Goal: Check status: Check status

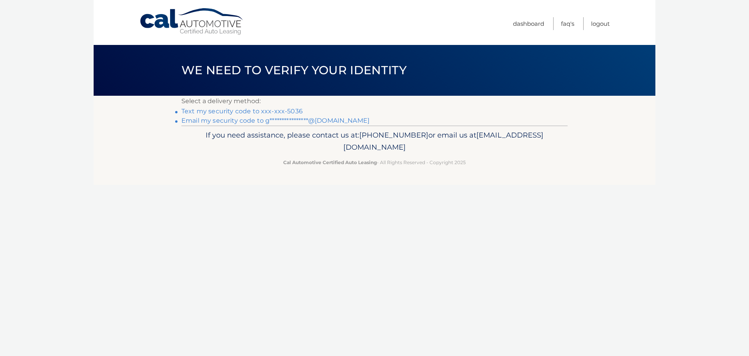
click at [220, 121] on link "**********" at bounding box center [275, 120] width 188 height 7
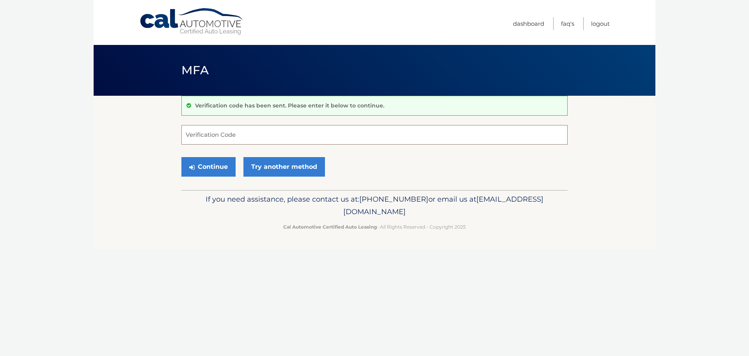
click at [195, 132] on input "Verification Code" at bounding box center [374, 135] width 386 height 20
type input "108820"
click at [206, 164] on button "Continue" at bounding box center [208, 167] width 54 height 20
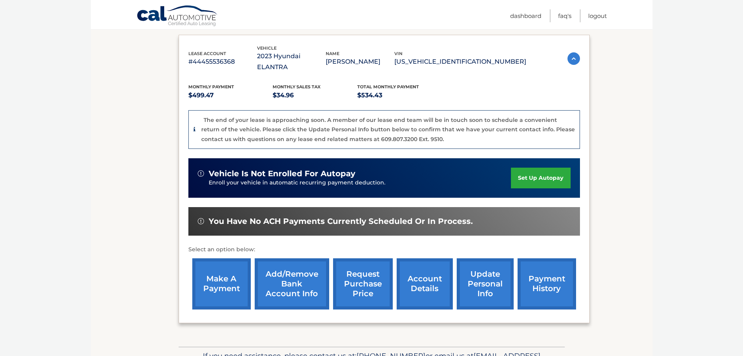
scroll to position [166, 0]
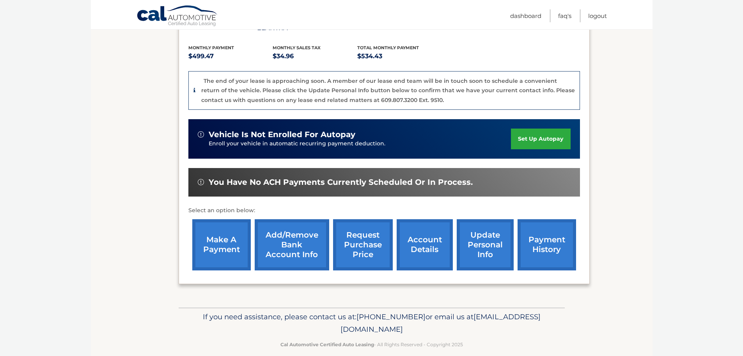
click at [423, 231] on link "account details" at bounding box center [425, 244] width 56 height 51
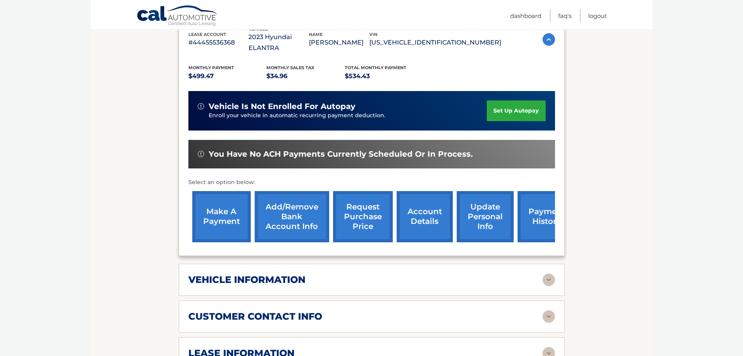
scroll to position [234, 0]
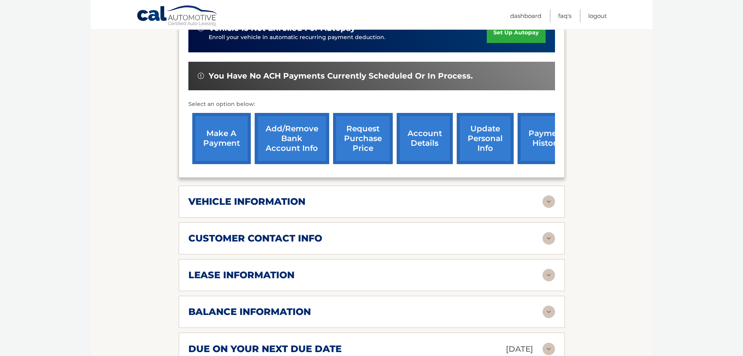
click at [548, 268] on img at bounding box center [549, 274] width 12 height 12
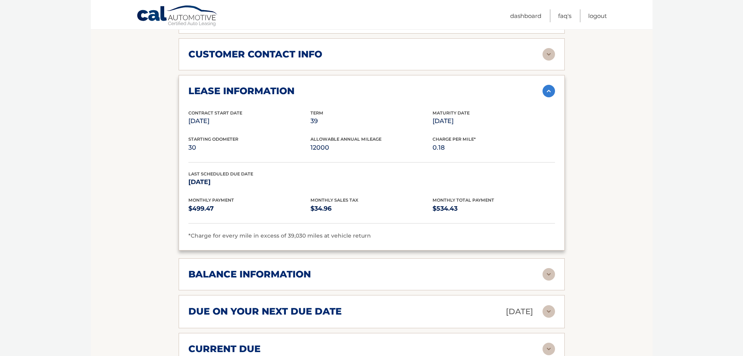
scroll to position [429, 0]
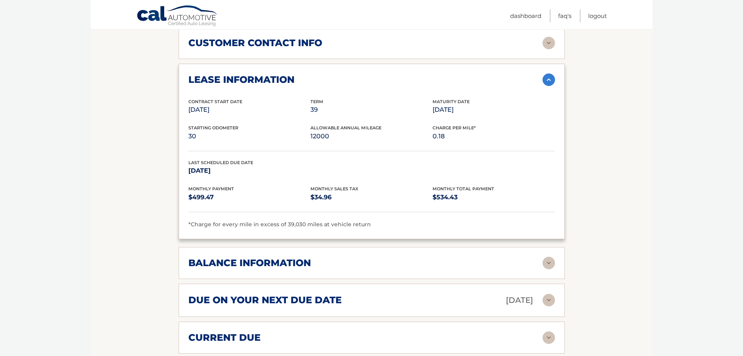
click at [550, 256] on img at bounding box center [549, 262] width 12 height 12
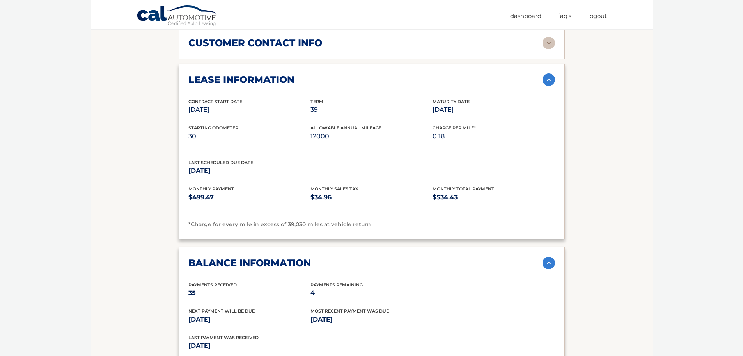
scroll to position [468, 0]
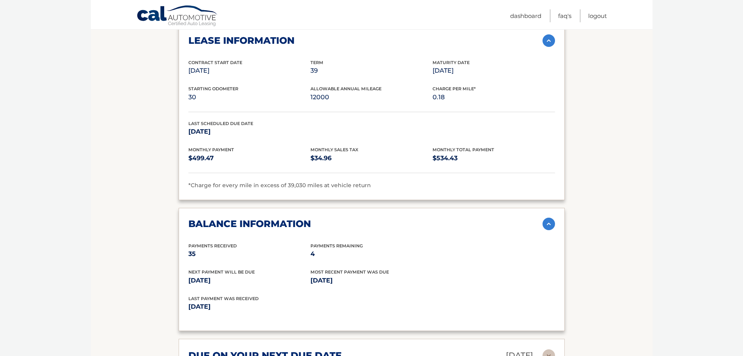
click at [550, 217] on img at bounding box center [549, 223] width 12 height 12
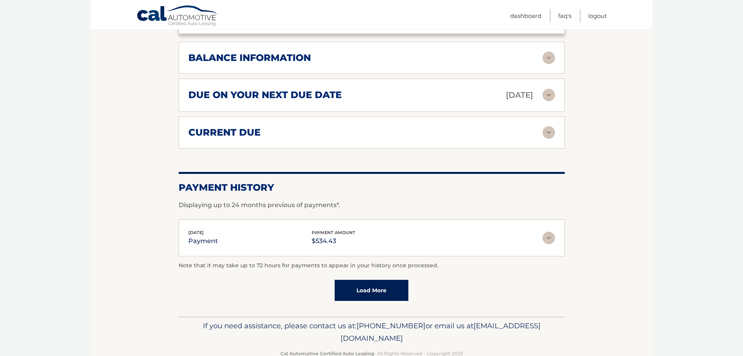
scroll to position [643, 0]
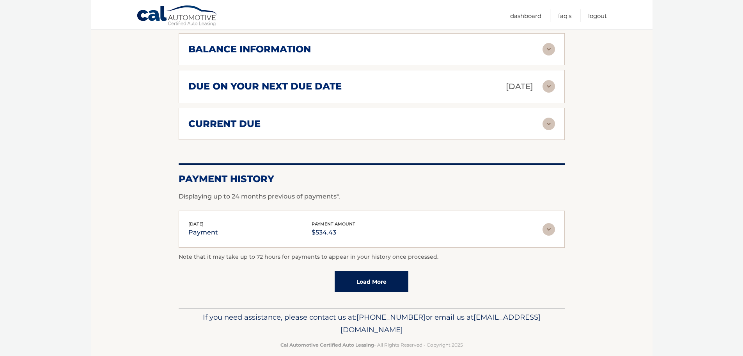
click at [376, 271] on link "Load More" at bounding box center [372, 281] width 74 height 21
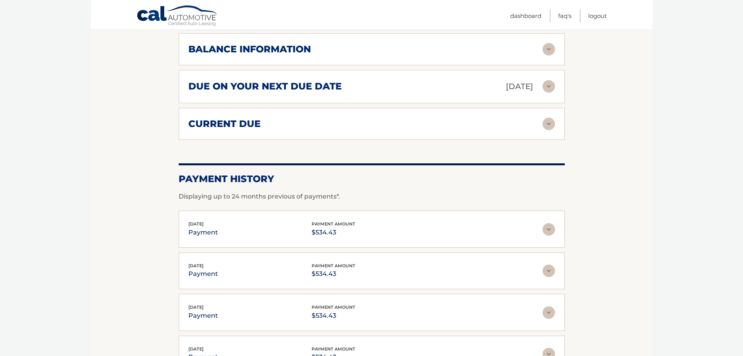
scroll to position [604, 0]
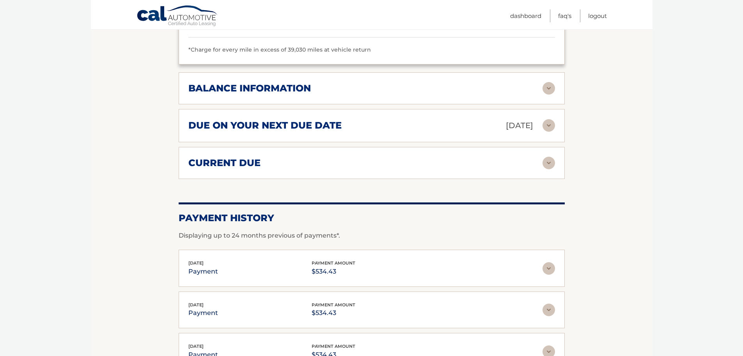
click at [552, 156] on img at bounding box center [549, 162] width 12 height 12
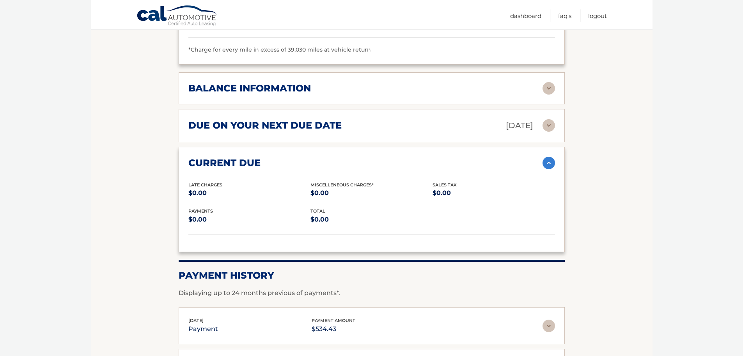
click at [549, 156] on img at bounding box center [549, 162] width 12 height 12
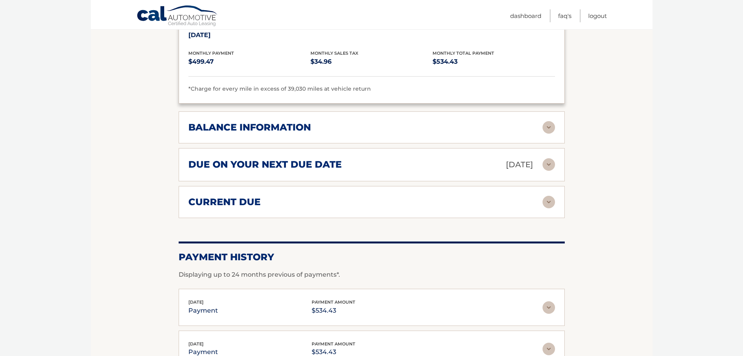
scroll to position [526, 0]
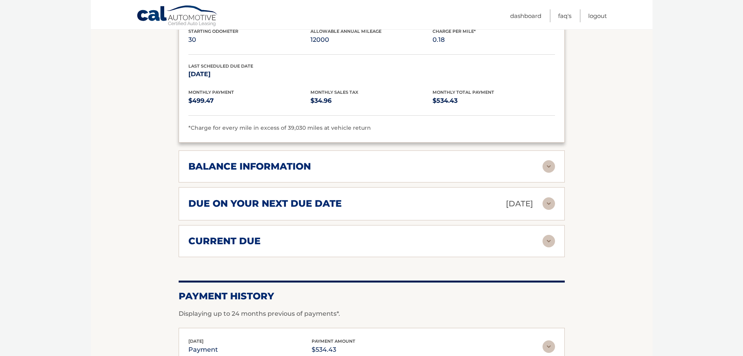
click at [550, 160] on img at bounding box center [549, 166] width 12 height 12
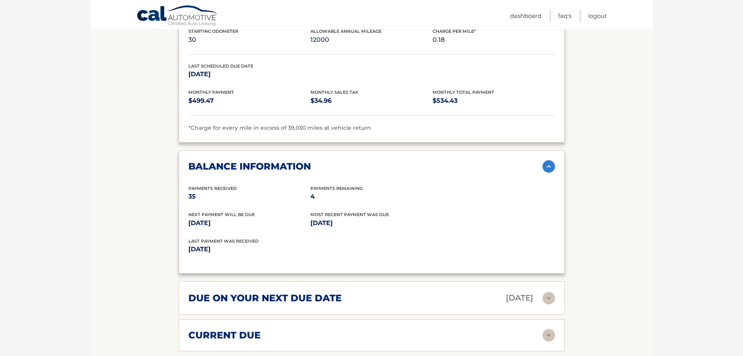
click at [550, 160] on img at bounding box center [549, 166] width 12 height 12
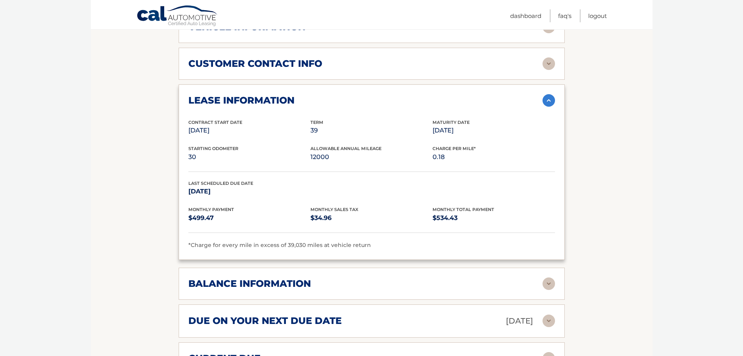
scroll to position [370, 0]
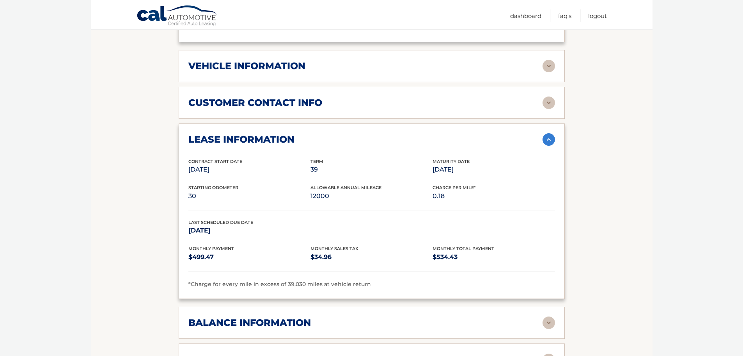
click at [550, 133] on img at bounding box center [549, 139] width 12 height 12
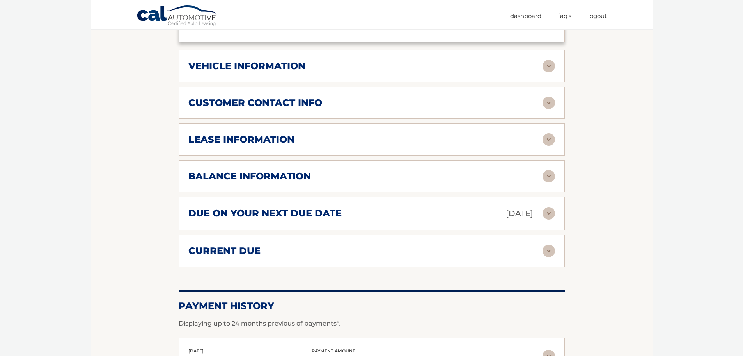
click at [548, 60] on img at bounding box center [549, 66] width 12 height 12
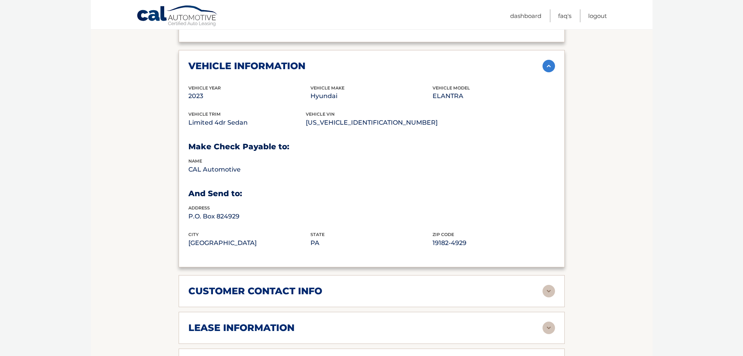
click at [549, 60] on img at bounding box center [549, 66] width 12 height 12
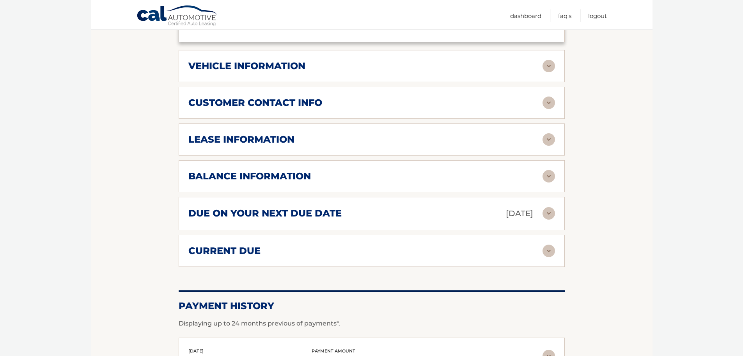
click at [551, 96] on img at bounding box center [549, 102] width 12 height 12
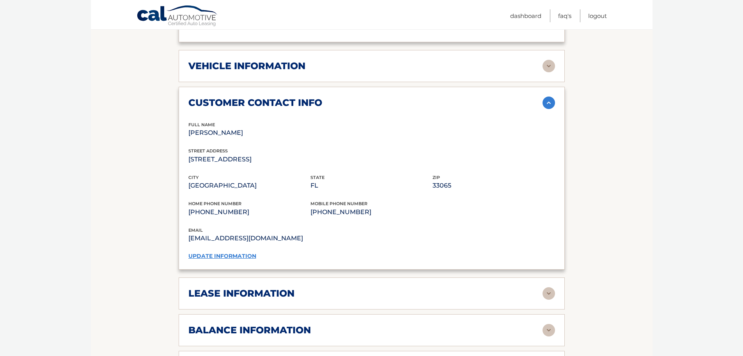
click at [551, 96] on img at bounding box center [549, 102] width 12 height 12
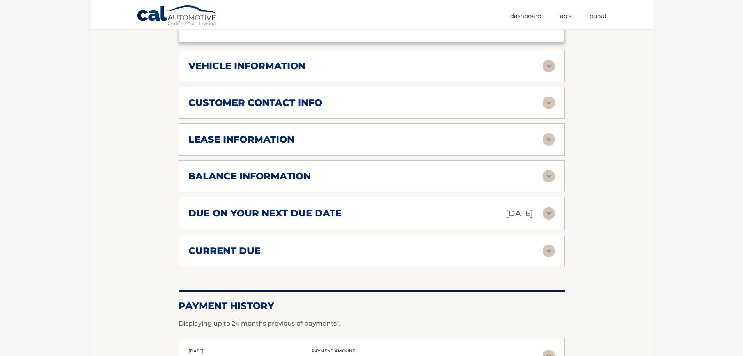
click at [549, 133] on img at bounding box center [549, 139] width 12 height 12
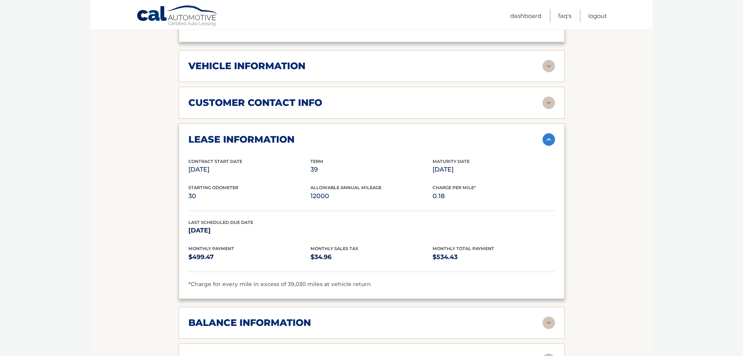
click at [549, 133] on img at bounding box center [549, 139] width 12 height 12
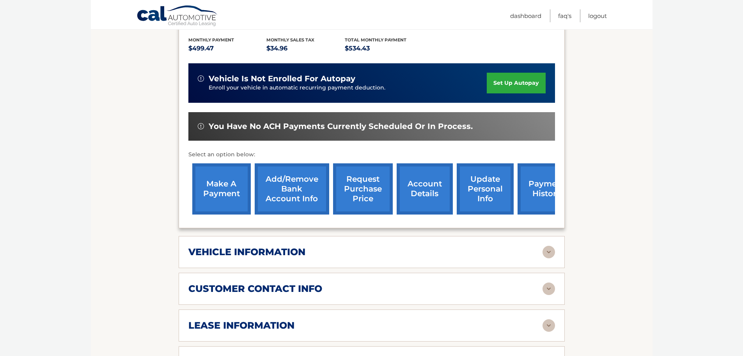
scroll to position [252, 0]
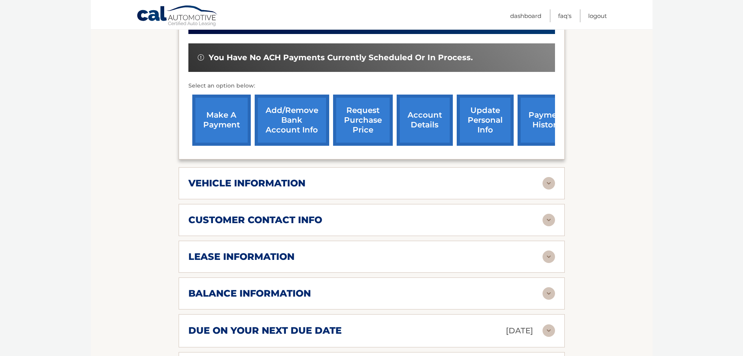
click at [551, 250] on img at bounding box center [549, 256] width 12 height 12
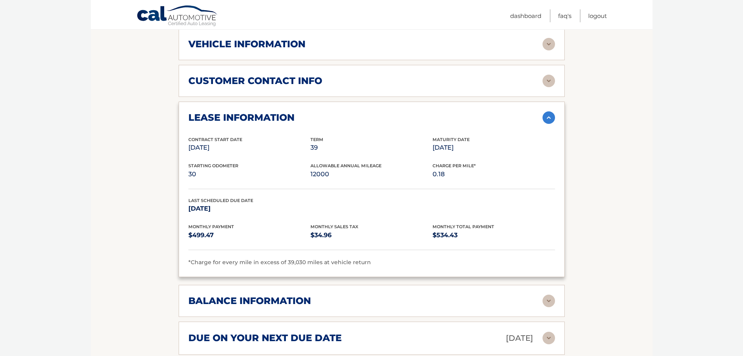
scroll to position [409, 0]
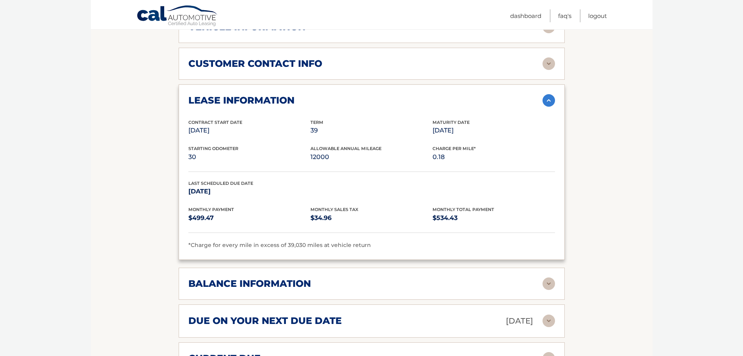
click at [549, 94] on img at bounding box center [549, 100] width 12 height 12
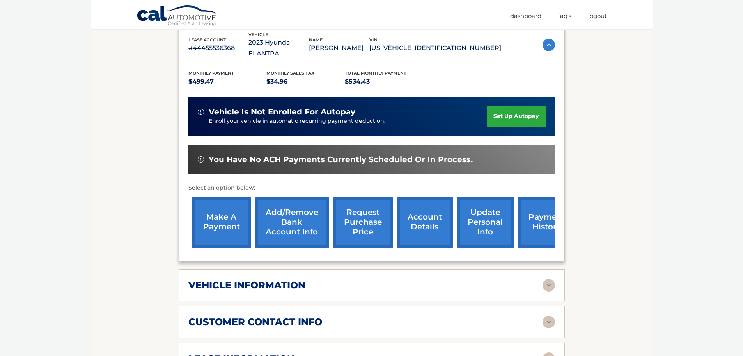
scroll to position [234, 0]
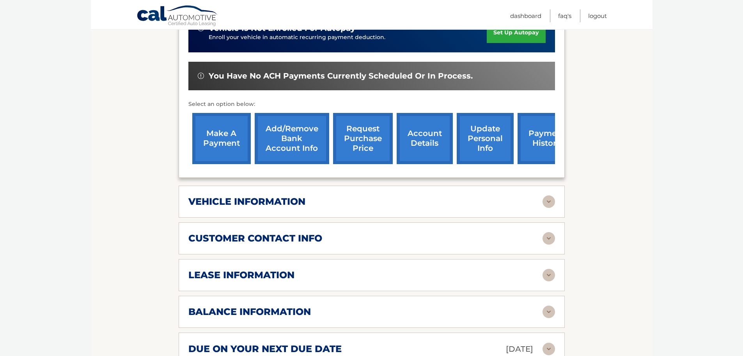
click at [546, 268] on img at bounding box center [549, 274] width 12 height 12
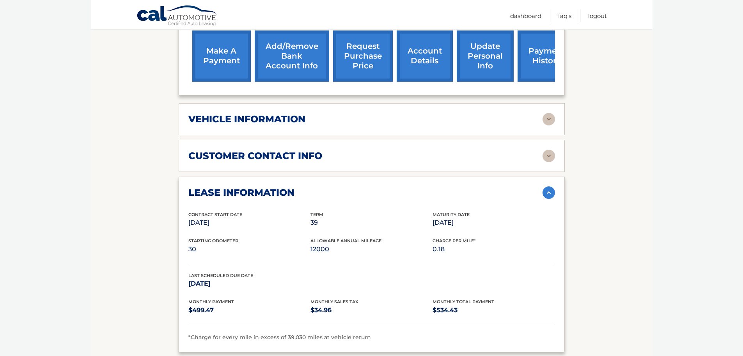
scroll to position [312, 0]
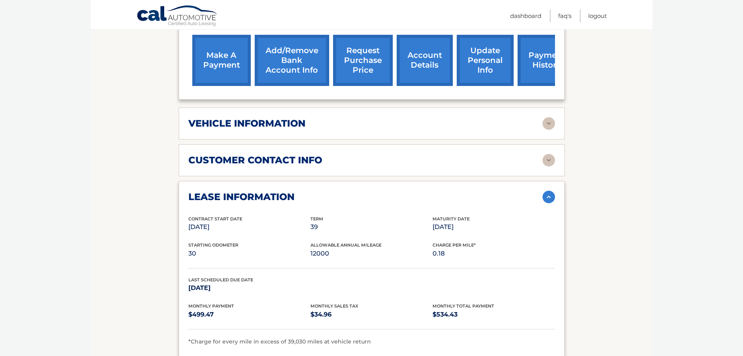
click at [551, 154] on img at bounding box center [549, 160] width 12 height 12
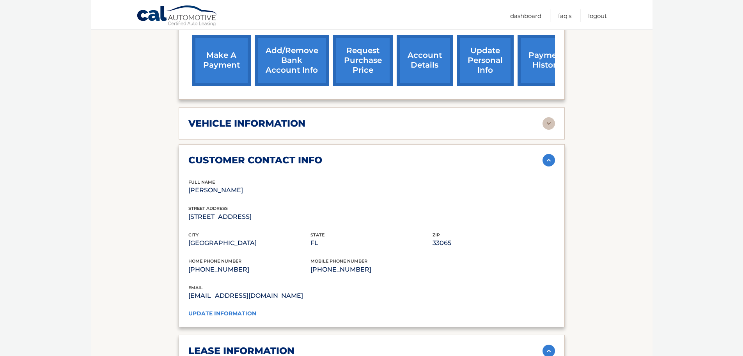
click at [551, 154] on img at bounding box center [549, 160] width 12 height 12
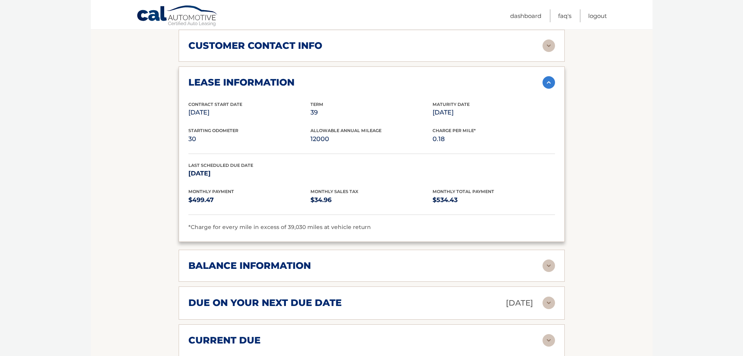
scroll to position [429, 0]
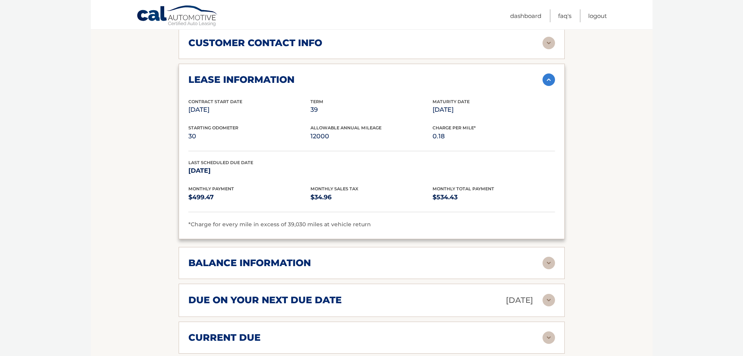
click at [551, 256] on img at bounding box center [549, 262] width 12 height 12
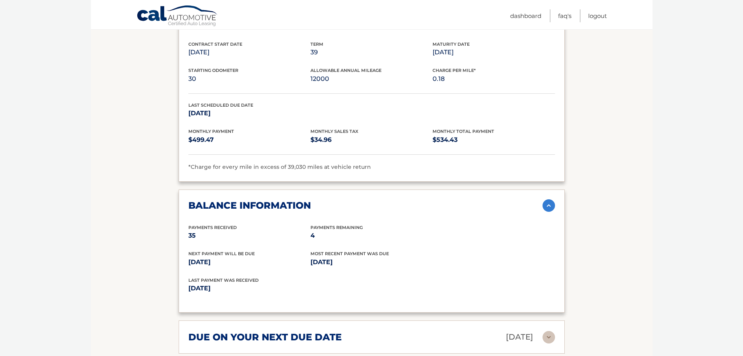
scroll to position [507, 0]
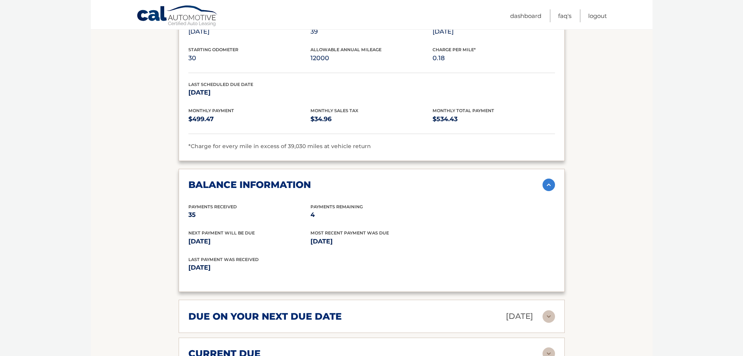
click at [552, 178] on img at bounding box center [549, 184] width 12 height 12
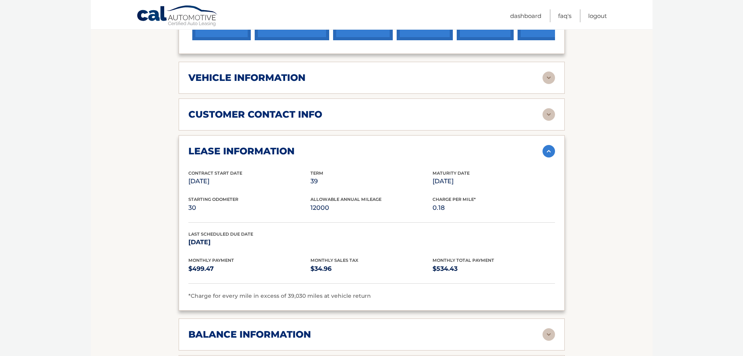
scroll to position [351, 0]
